Goal: Information Seeking & Learning: Learn about a topic

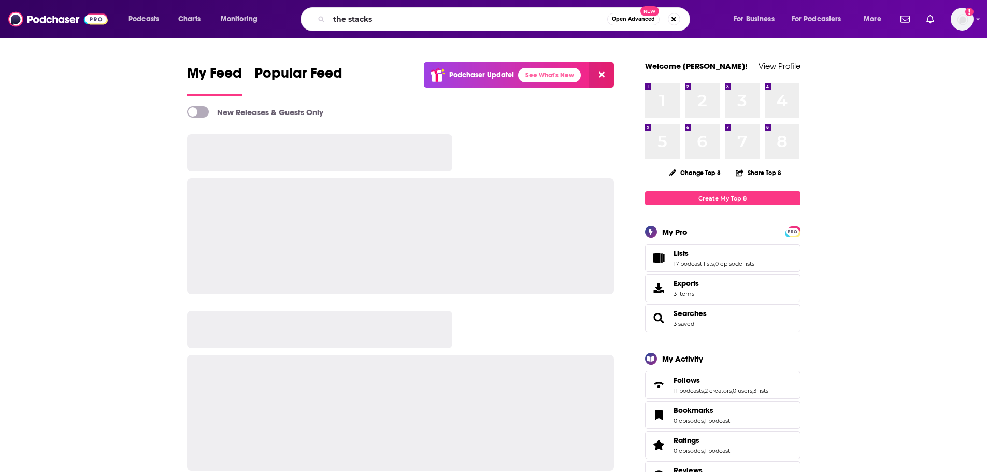
type input "the stacks"
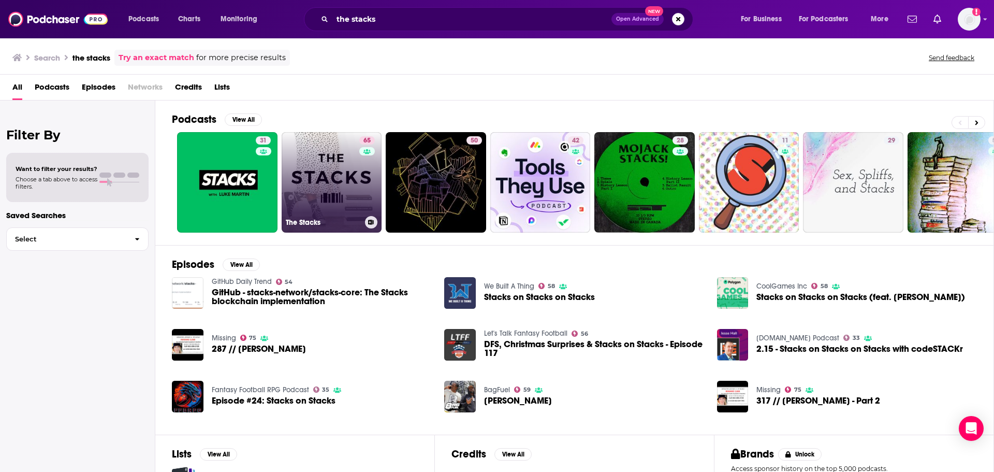
click at [351, 195] on link "65 The Stacks" at bounding box center [332, 182] width 100 height 100
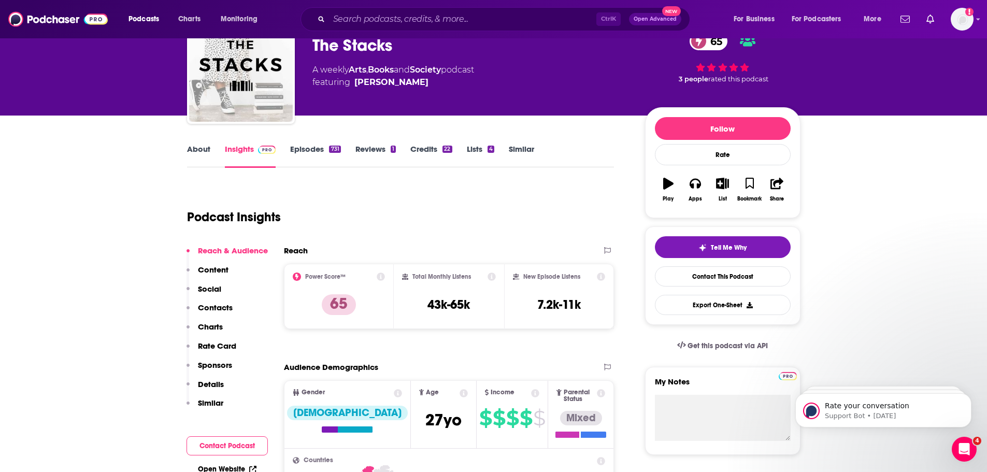
scroll to position [207, 0]
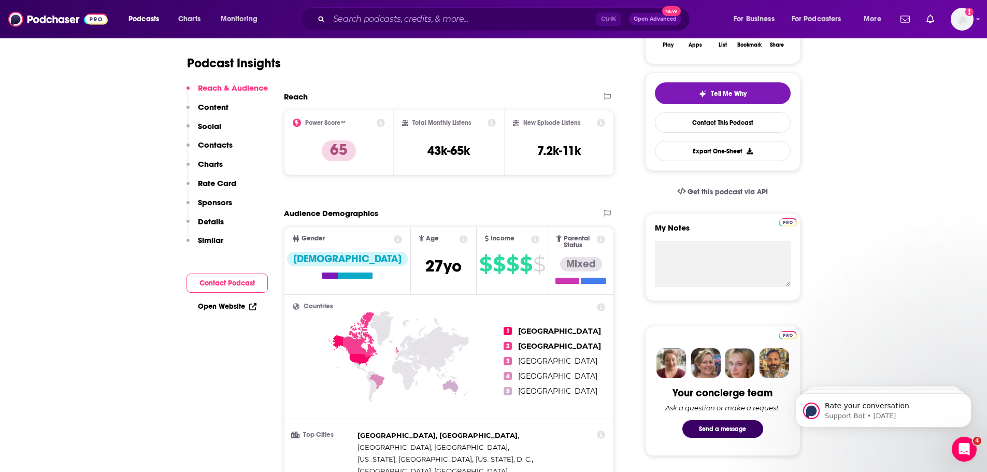
click at [214, 155] on button "Contacts" at bounding box center [209, 149] width 46 height 19
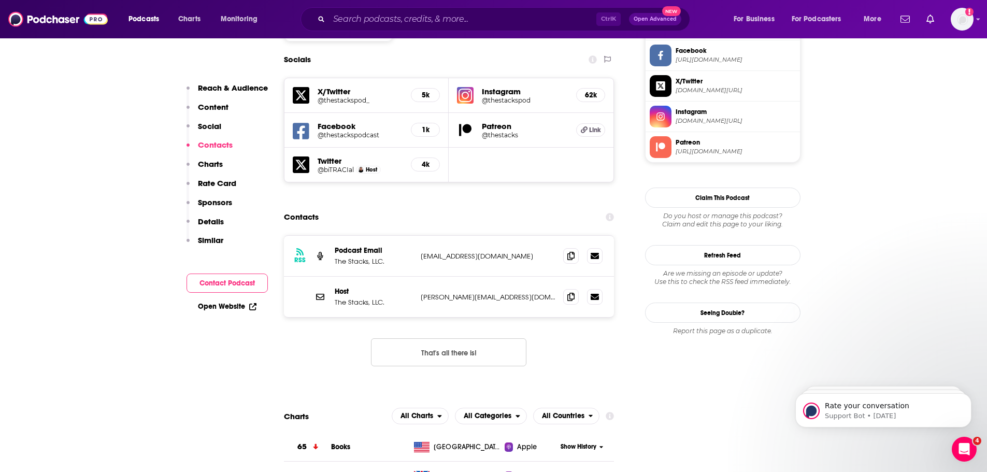
click at [213, 164] on p "Charts" at bounding box center [210, 164] width 25 height 10
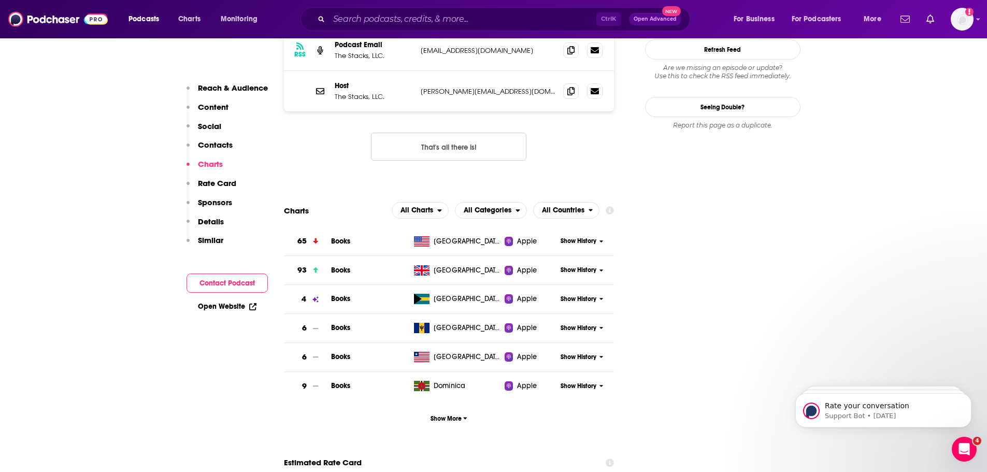
scroll to position [1111, 0]
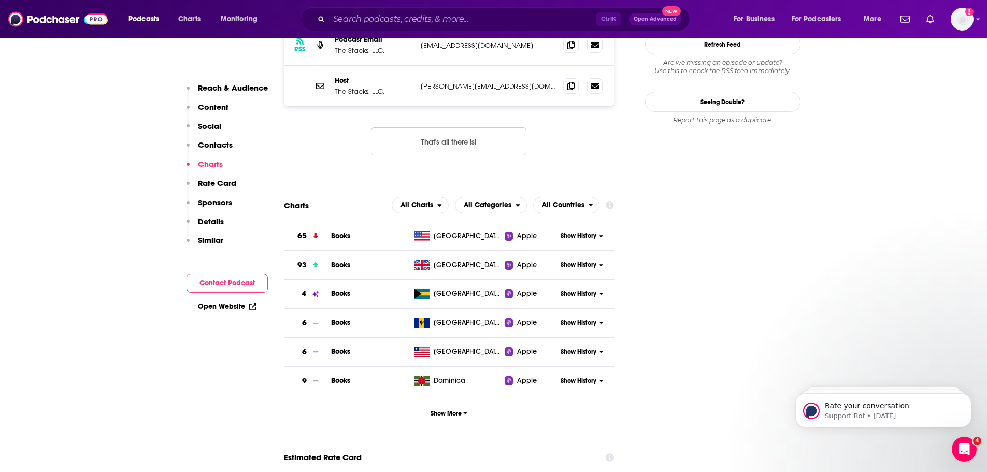
click at [589, 232] on span "Show History" at bounding box center [578, 236] width 36 height 9
